Goal: Navigation & Orientation: Find specific page/section

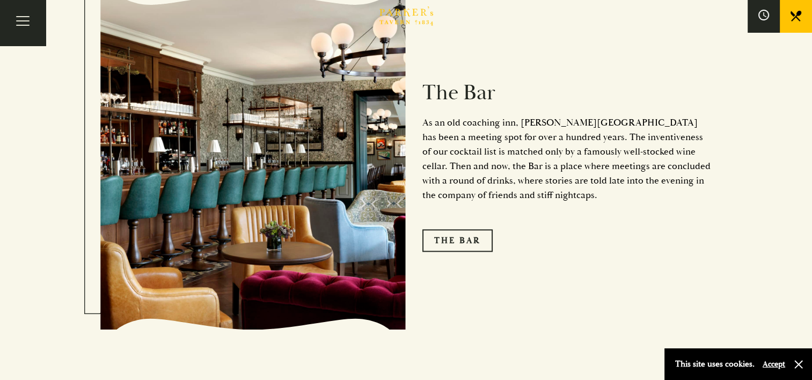
scroll to position [1328, 0]
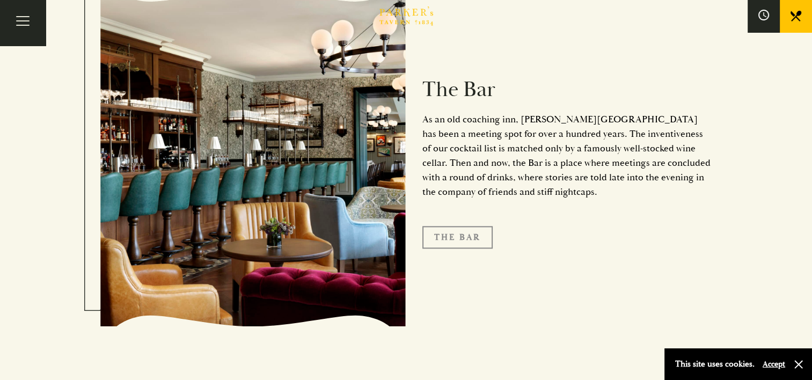
click at [455, 226] on link "The Bar" at bounding box center [457, 237] width 70 height 23
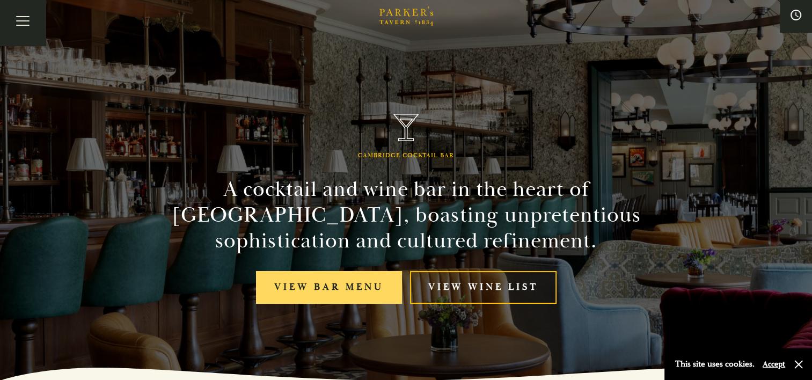
click at [343, 276] on link "View bar menu" at bounding box center [329, 287] width 146 height 33
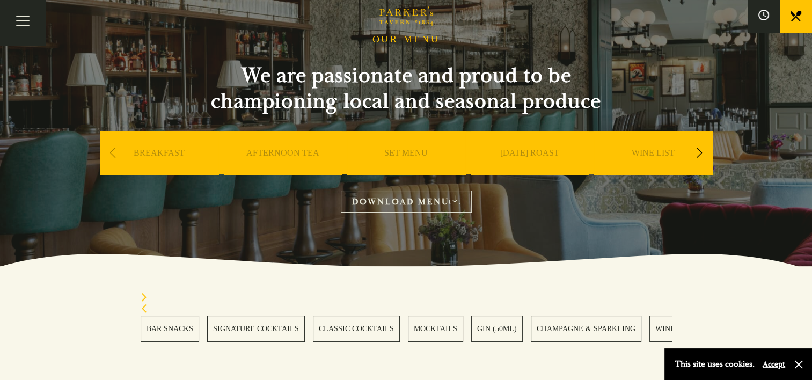
scroll to position [53, 0]
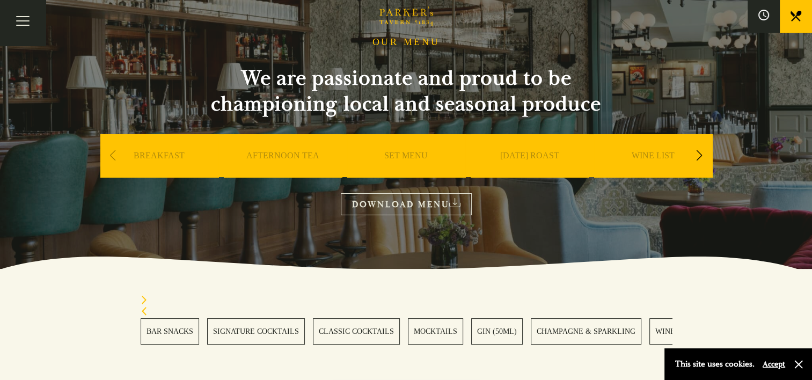
click at [413, 163] on link "SET MENU" at bounding box center [405, 171] width 43 height 43
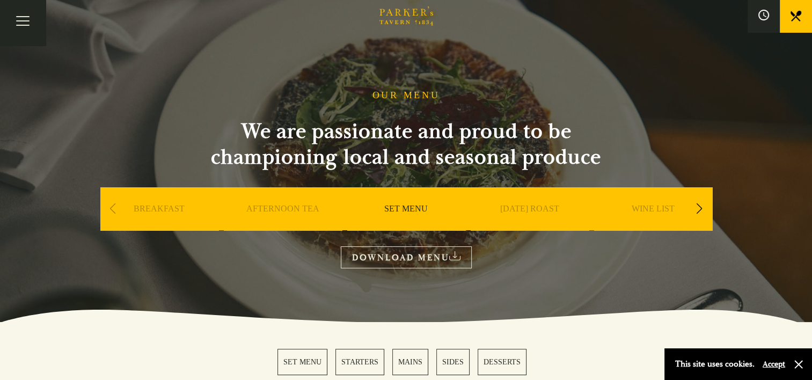
click at [526, 207] on link "SUNDAY ROAST" at bounding box center [529, 224] width 59 height 43
